Goal: Task Accomplishment & Management: Complete application form

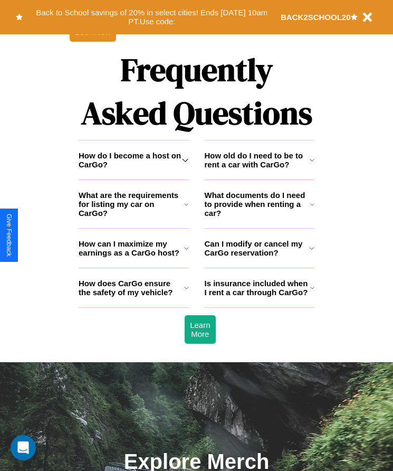
scroll to position [1377, 0]
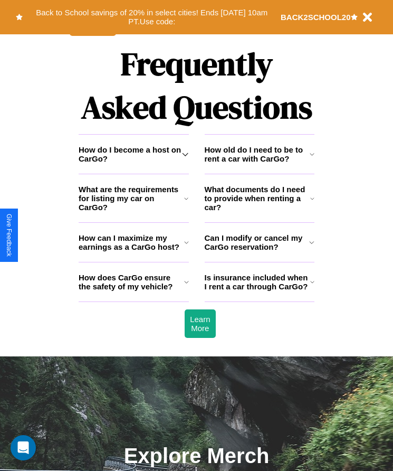
click at [186, 286] on icon at bounding box center [186, 282] width 5 height 8
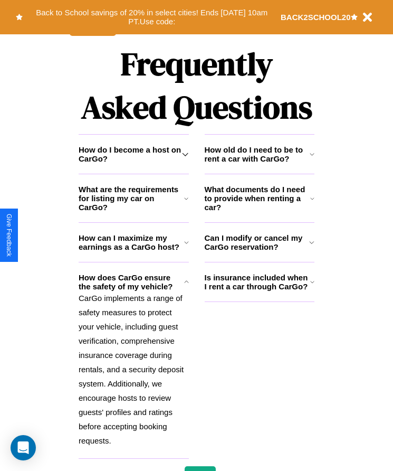
click at [134, 251] on h3 "How can I maximize my earnings as a CarGo host?" at bounding box center [132, 242] width 106 height 18
click at [259, 291] on h3 "Is insurance included when I rent a car through CarGo?" at bounding box center [258, 282] width 106 height 18
click at [134, 212] on h3 "What are the requirements for listing my car on CarGo?" at bounding box center [132, 198] width 106 height 27
click at [134, 251] on h3 "How can I maximize my earnings as a CarGo host?" at bounding box center [132, 242] width 106 height 18
click at [312, 158] on icon at bounding box center [312, 154] width 5 height 8
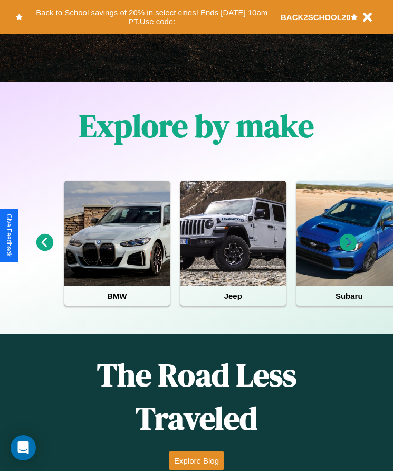
scroll to position [176, 0]
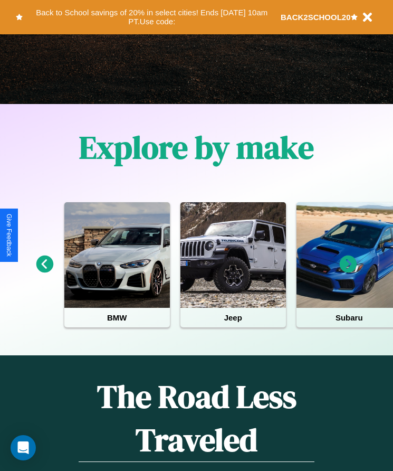
click at [349, 271] on icon at bounding box center [348, 264] width 17 height 17
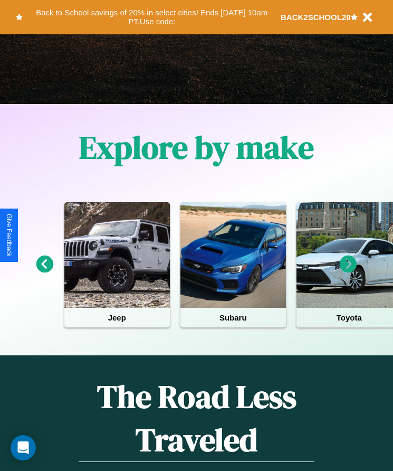
click at [44, 271] on icon at bounding box center [44, 264] width 17 height 17
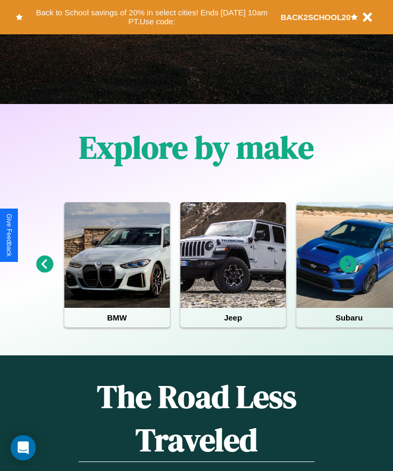
click at [349, 271] on icon at bounding box center [348, 264] width 17 height 17
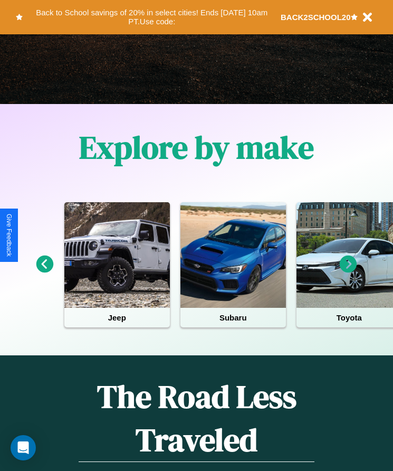
click at [44, 271] on icon at bounding box center [44, 264] width 17 height 17
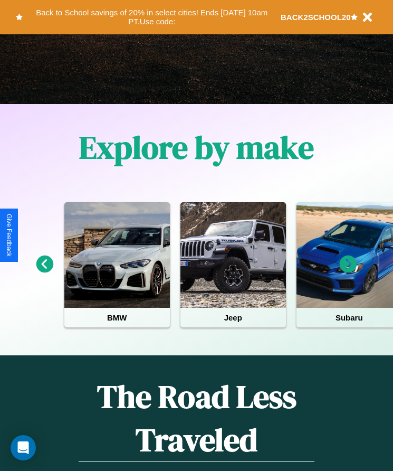
click at [349, 271] on icon at bounding box center [348, 264] width 17 height 17
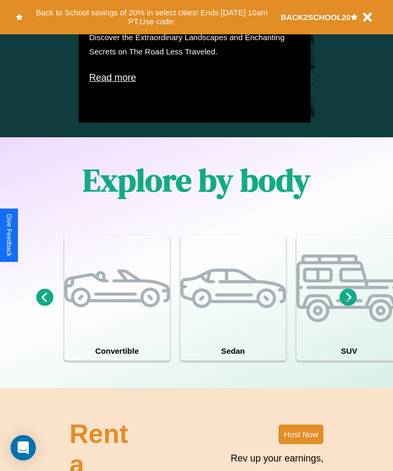
scroll to position [980, 0]
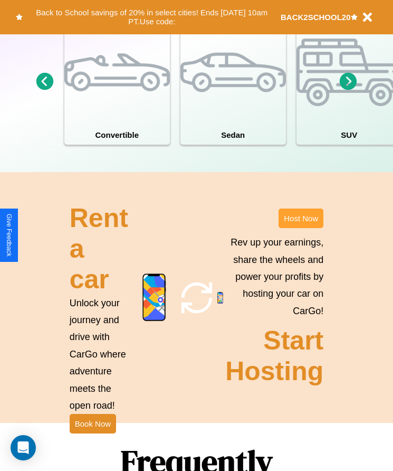
click at [301, 228] on button "Host Now" at bounding box center [301, 219] width 45 height 20
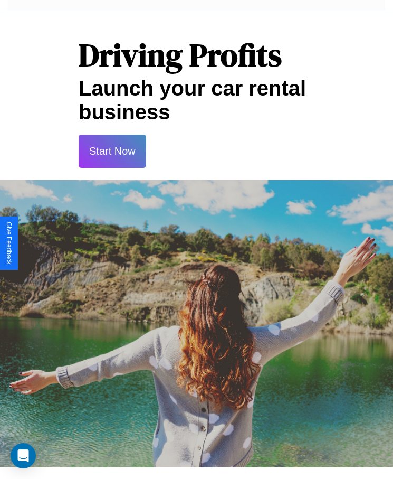
click at [112, 151] on button "Start Now" at bounding box center [113, 151] width 68 height 33
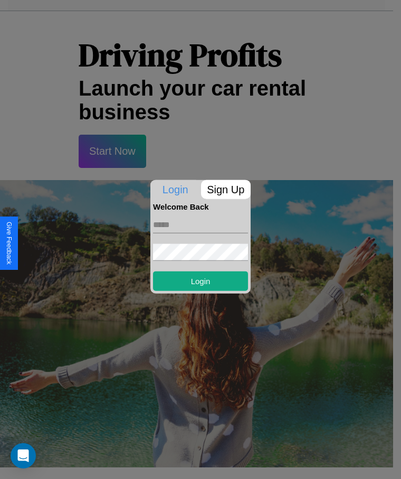
click at [226, 189] on p "Sign Up" at bounding box center [226, 189] width 50 height 19
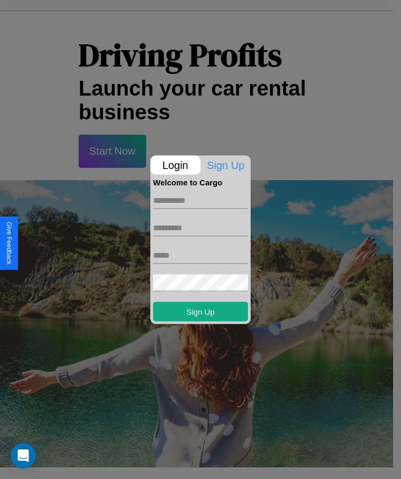
click at [201, 200] on input "text" at bounding box center [200, 200] width 95 height 17
type input "******"
click at [201, 228] on input "text" at bounding box center [200, 227] width 95 height 17
type input "*****"
click at [201, 255] on input "text" at bounding box center [200, 255] width 95 height 17
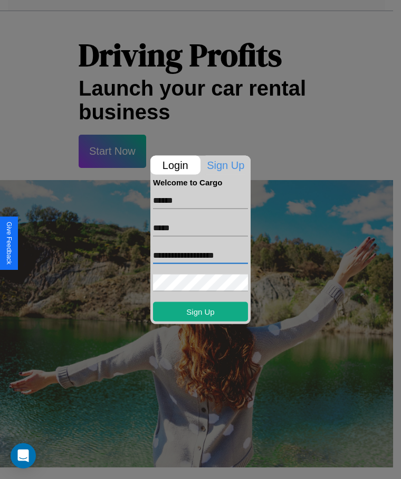
type input "**********"
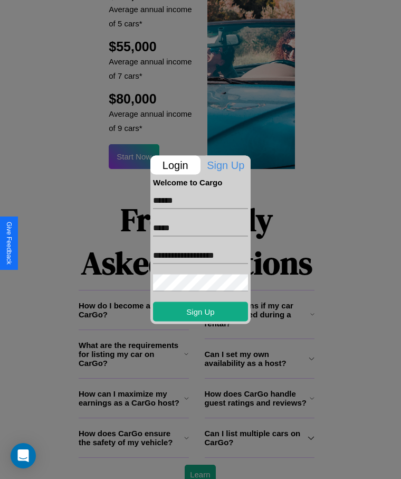
click at [200, 464] on div at bounding box center [200, 239] width 401 height 479
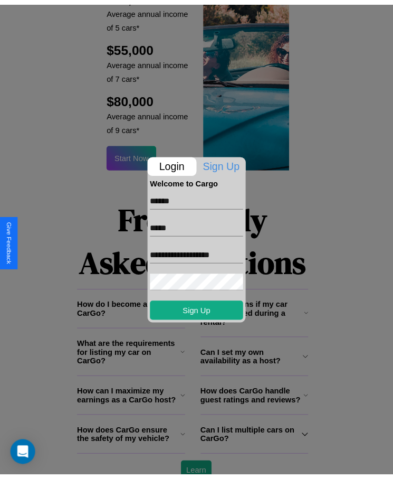
scroll to position [0, 0]
